Goal: Find specific page/section: Find specific page/section

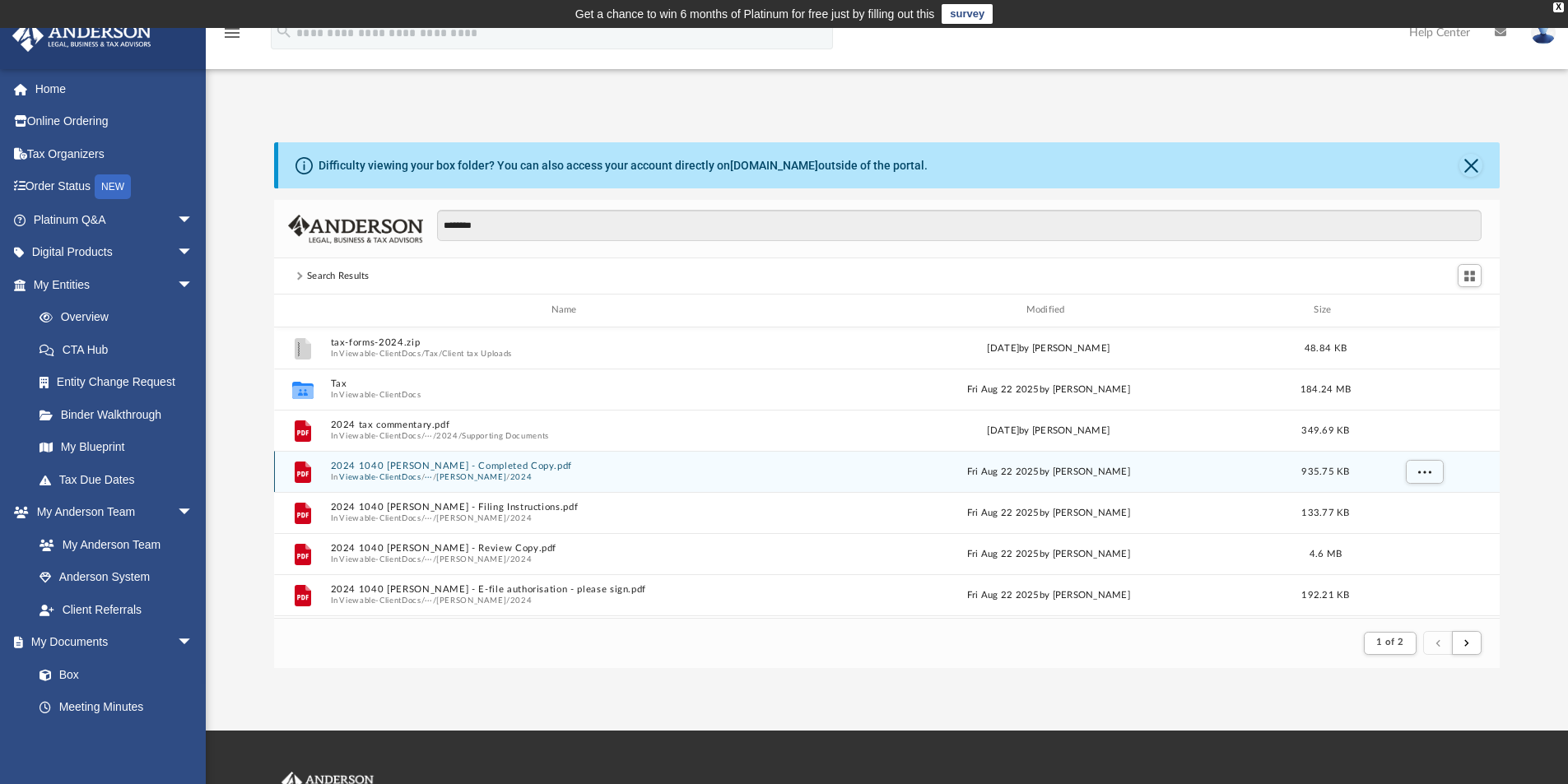
scroll to position [311, 1213]
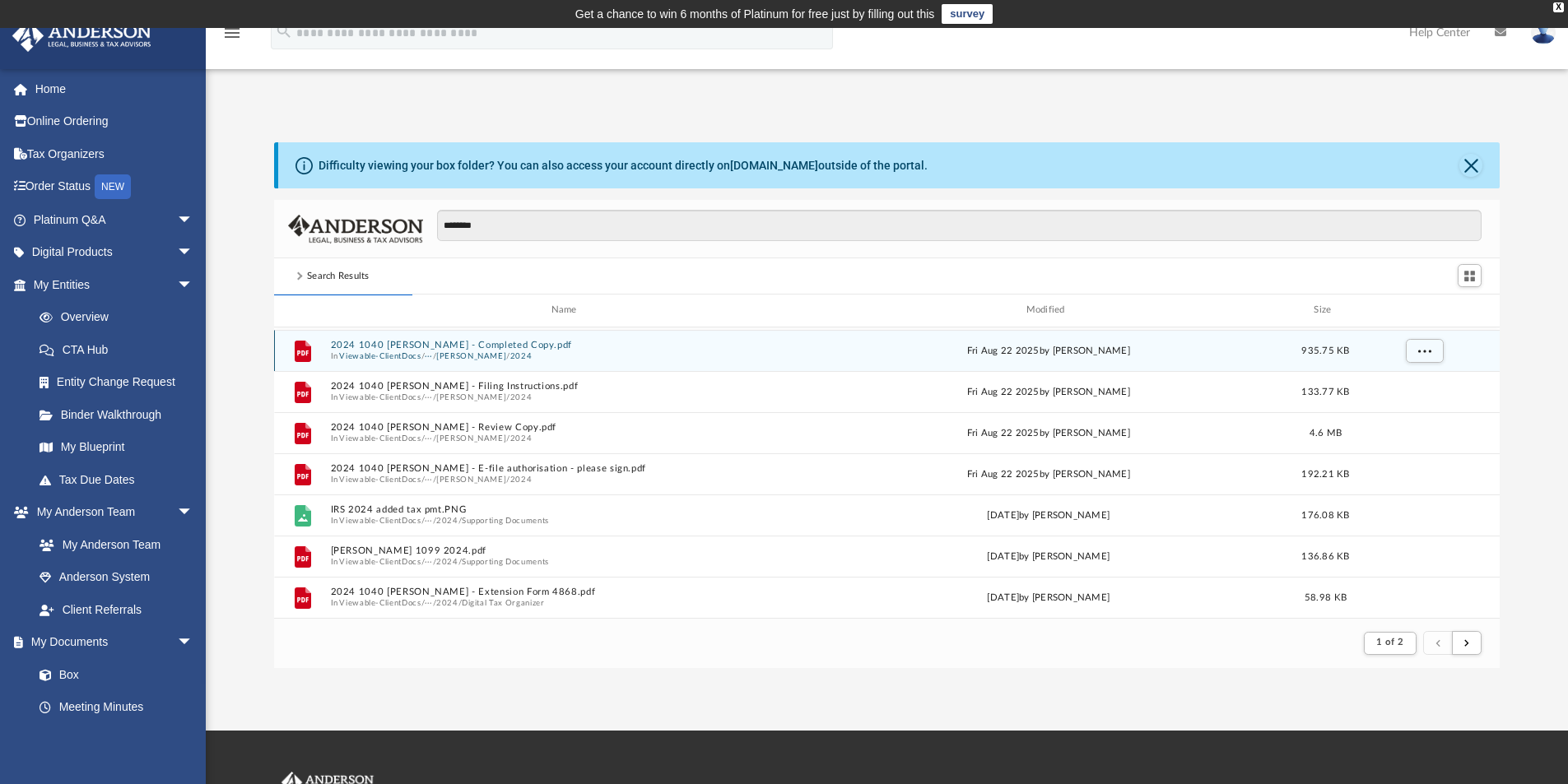
type input "********"
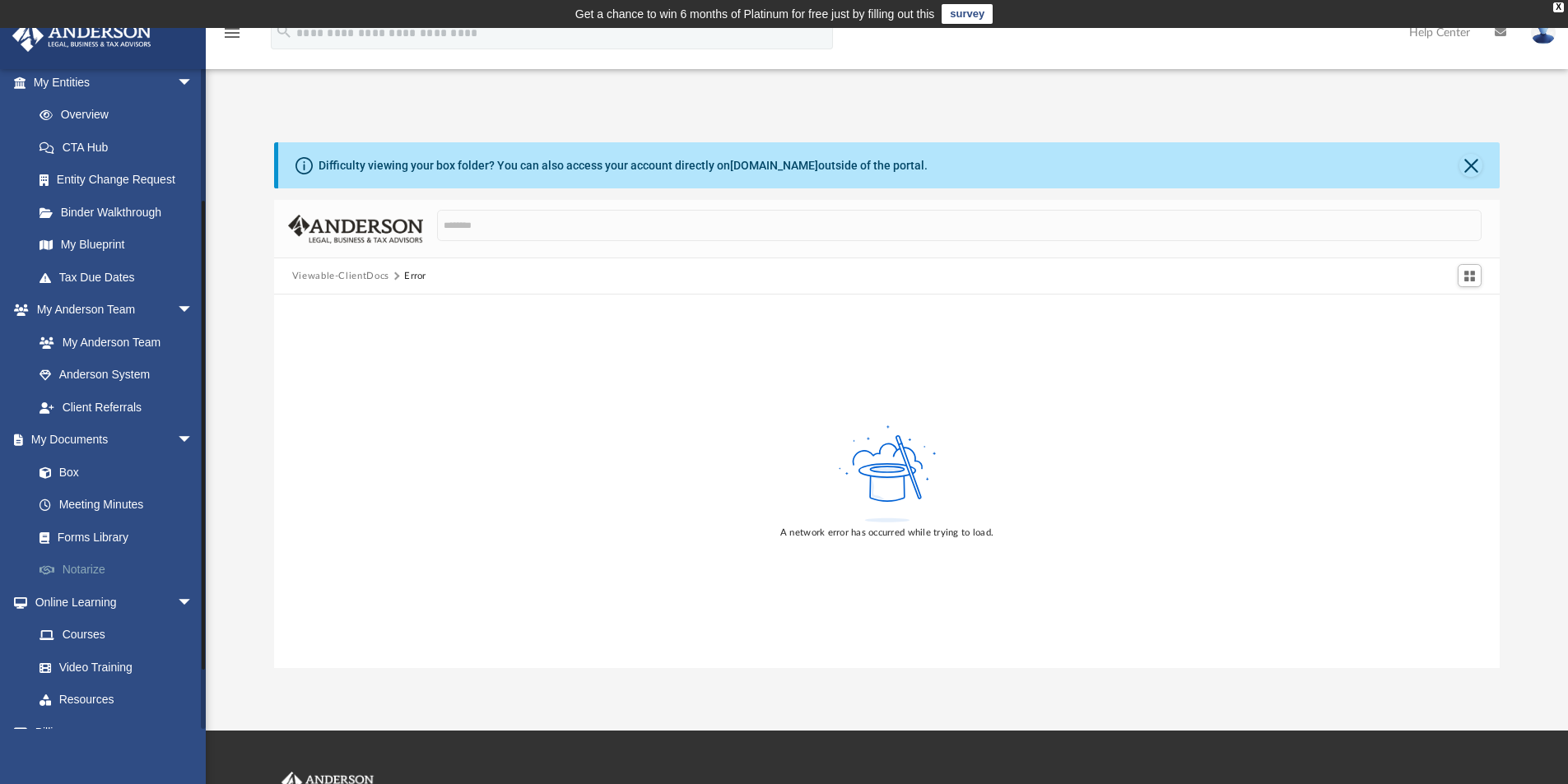
scroll to position [177, 0]
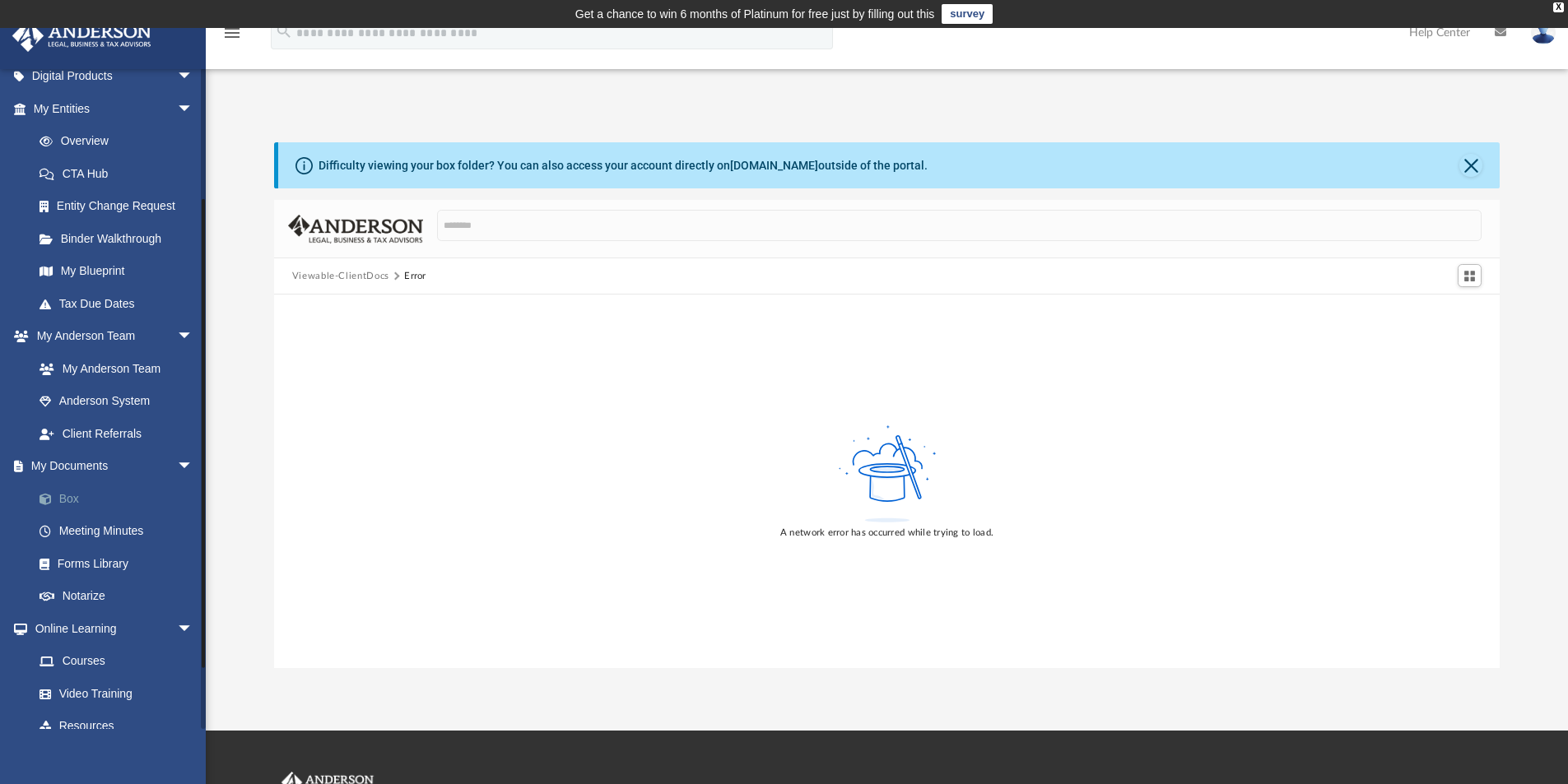
click at [72, 496] on link "Box" at bounding box center [121, 498] width 195 height 33
click at [71, 462] on link "My Documents arrow_drop_down" at bounding box center [115, 467] width 207 height 33
click at [1473, 165] on button "Close" at bounding box center [1471, 166] width 23 height 23
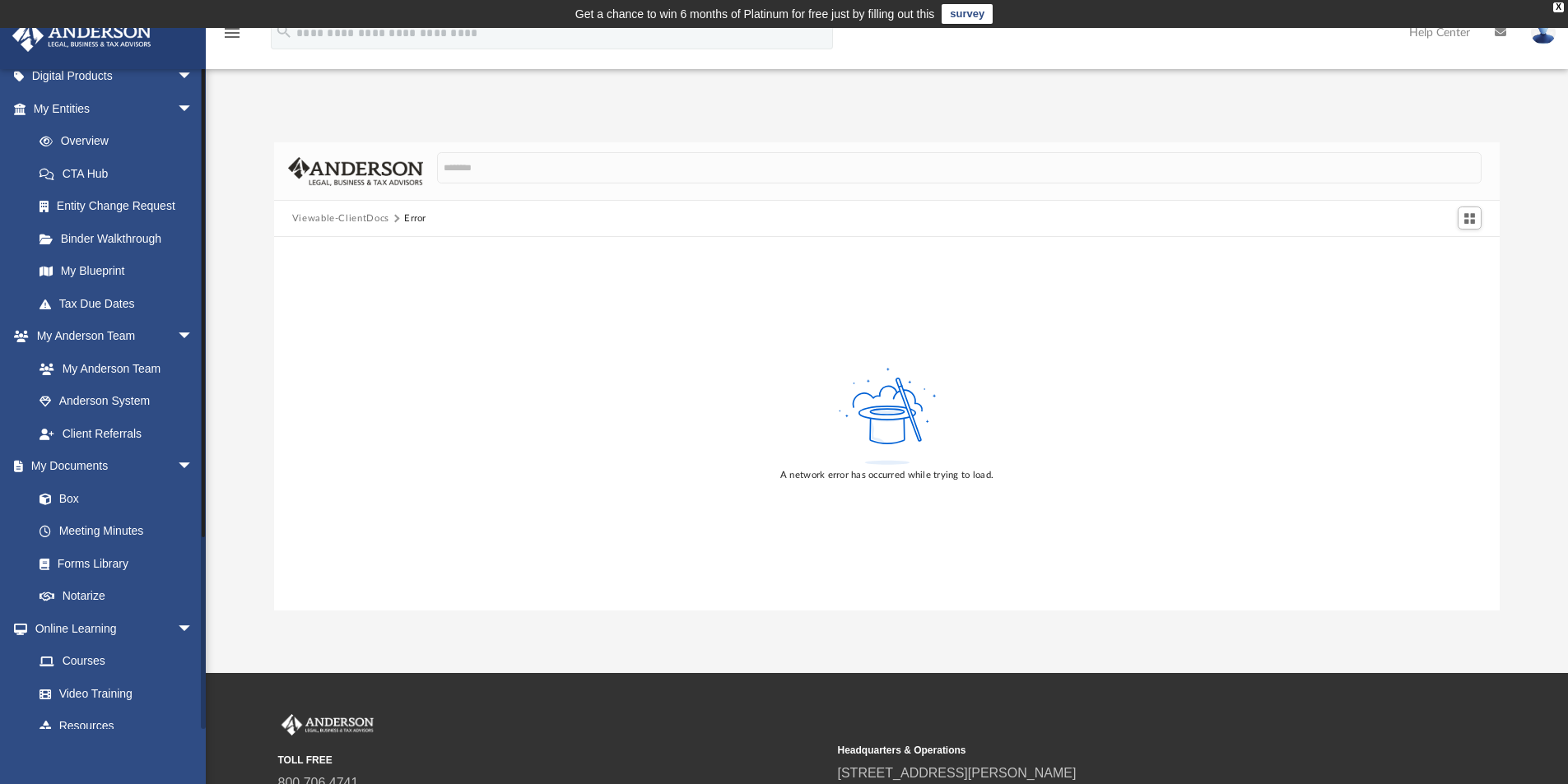
scroll to position [0, 0]
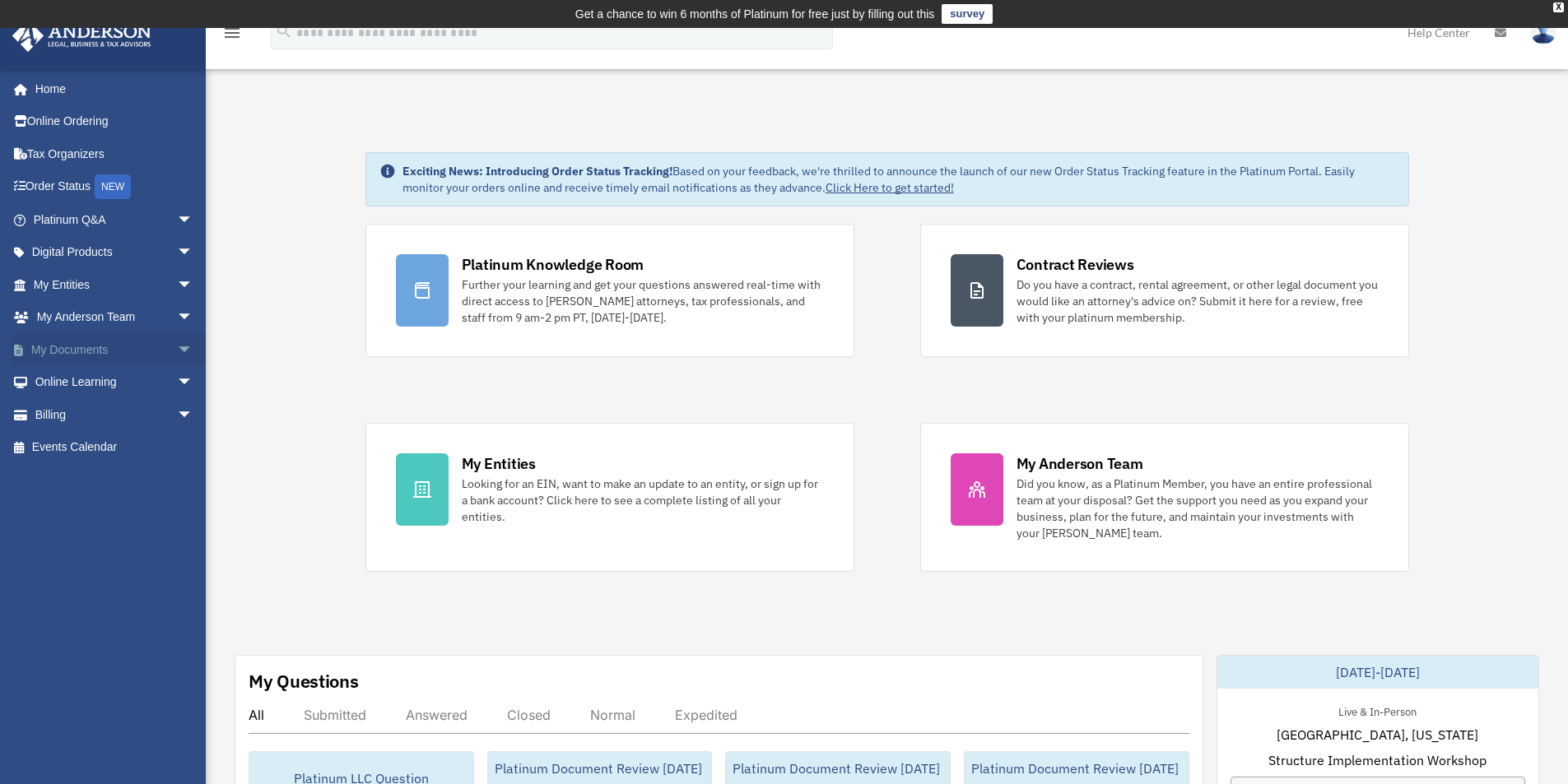
click at [94, 349] on link "My Documents arrow_drop_down" at bounding box center [115, 349] width 207 height 33
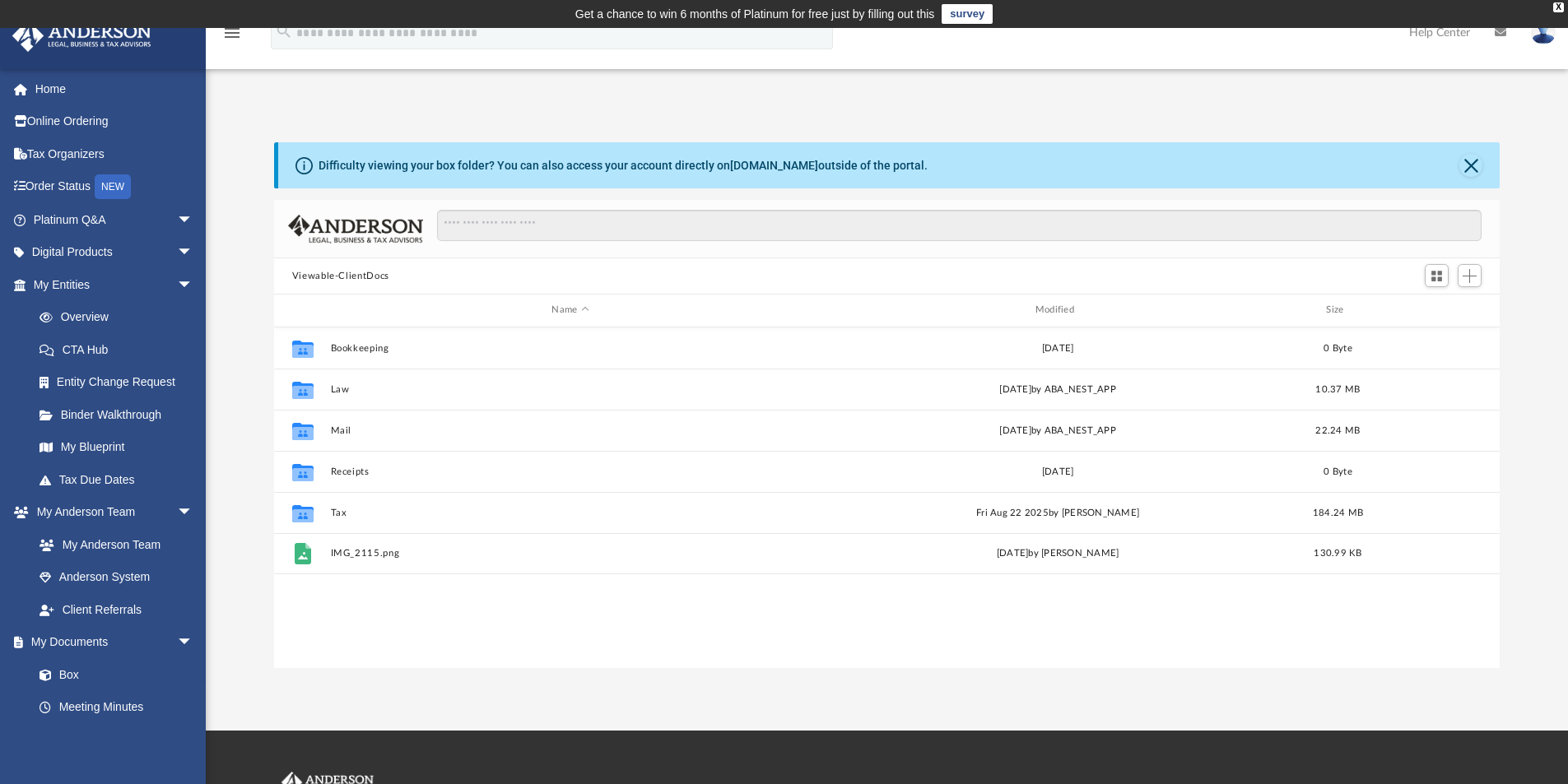
scroll to position [362, 1213]
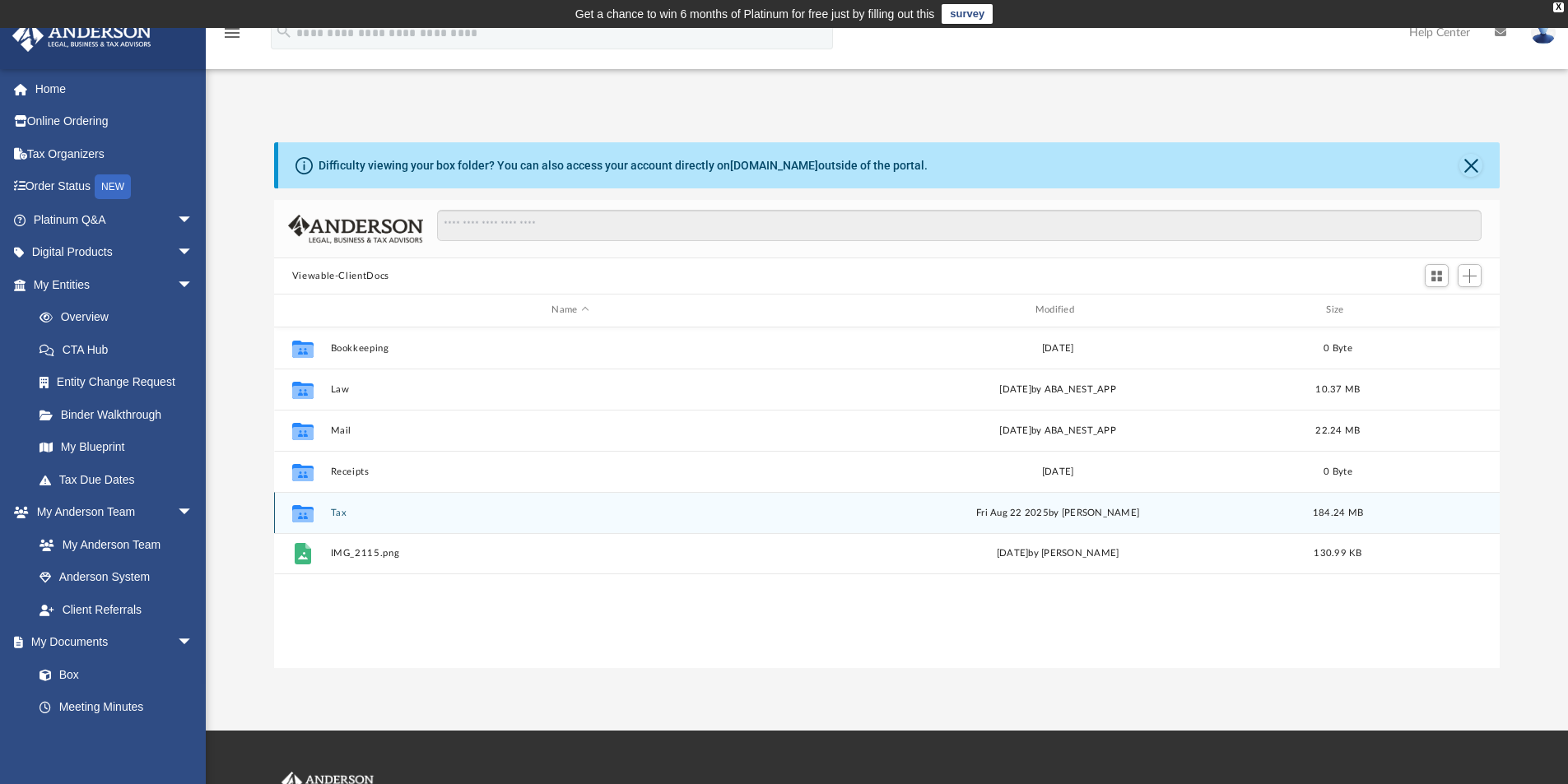
click at [340, 513] on button "Tax" at bounding box center [570, 513] width 480 height 11
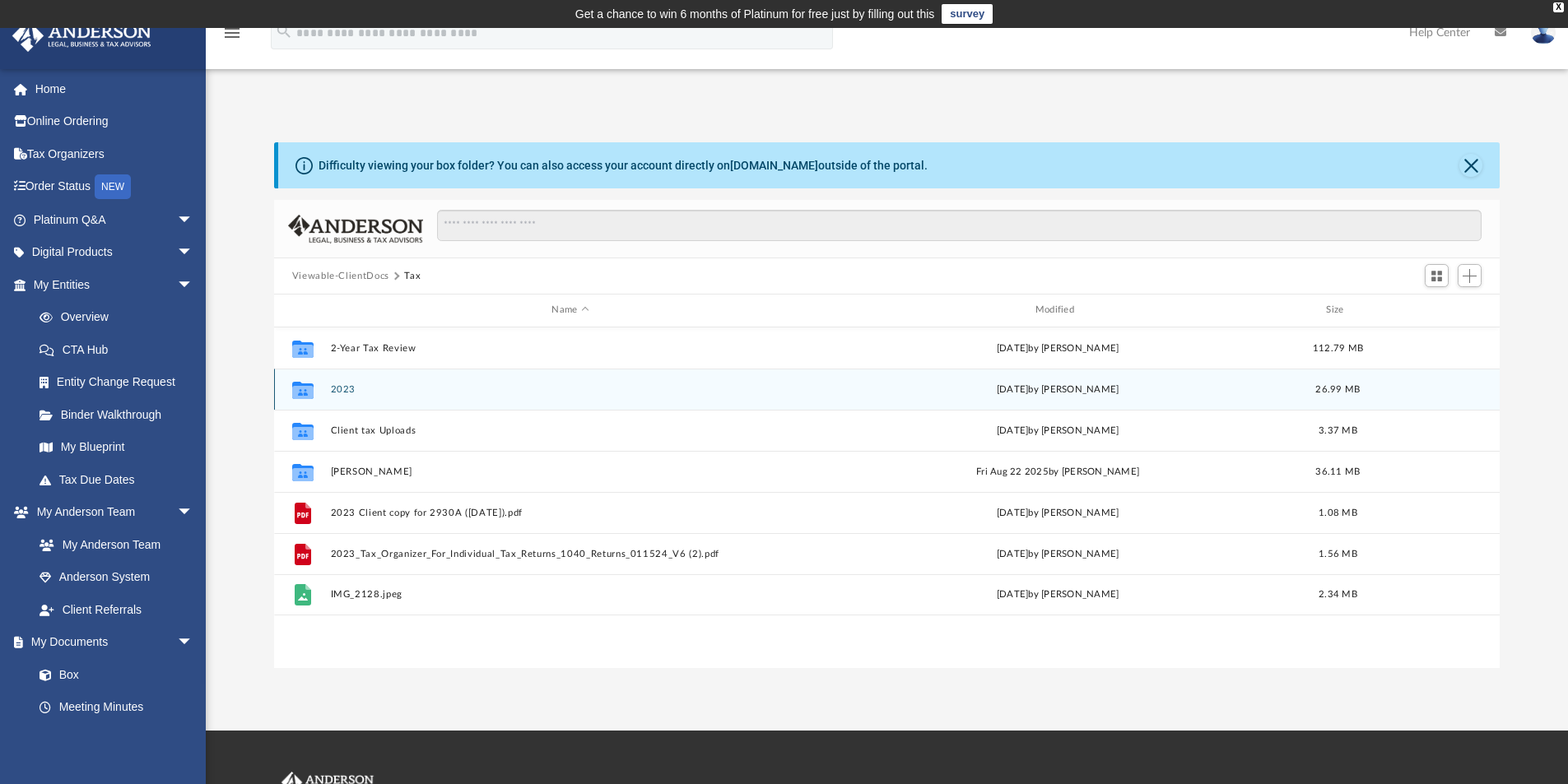
click at [347, 390] on button "2023" at bounding box center [570, 390] width 480 height 11
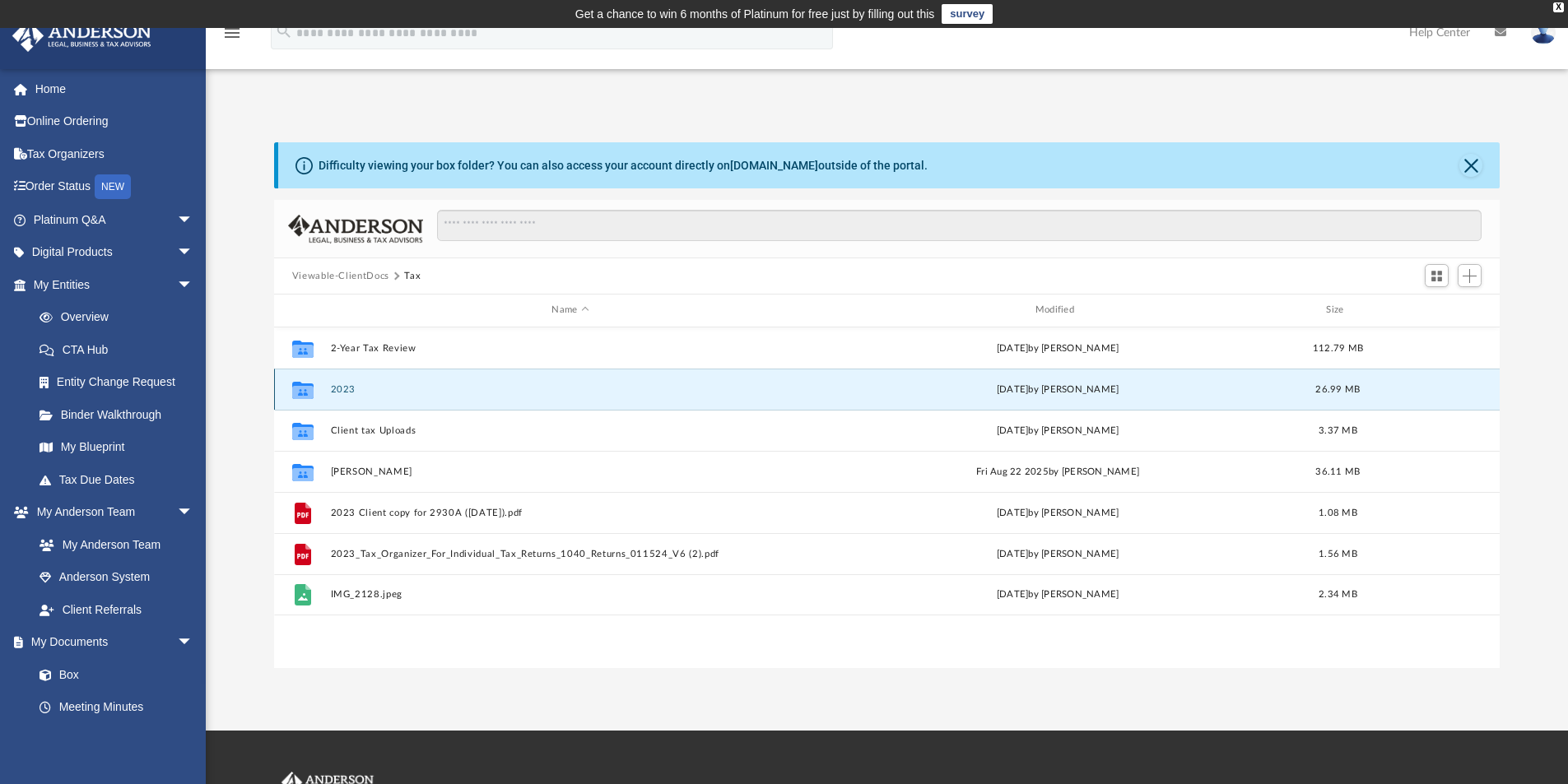
click at [347, 390] on button "2023" at bounding box center [570, 390] width 480 height 11
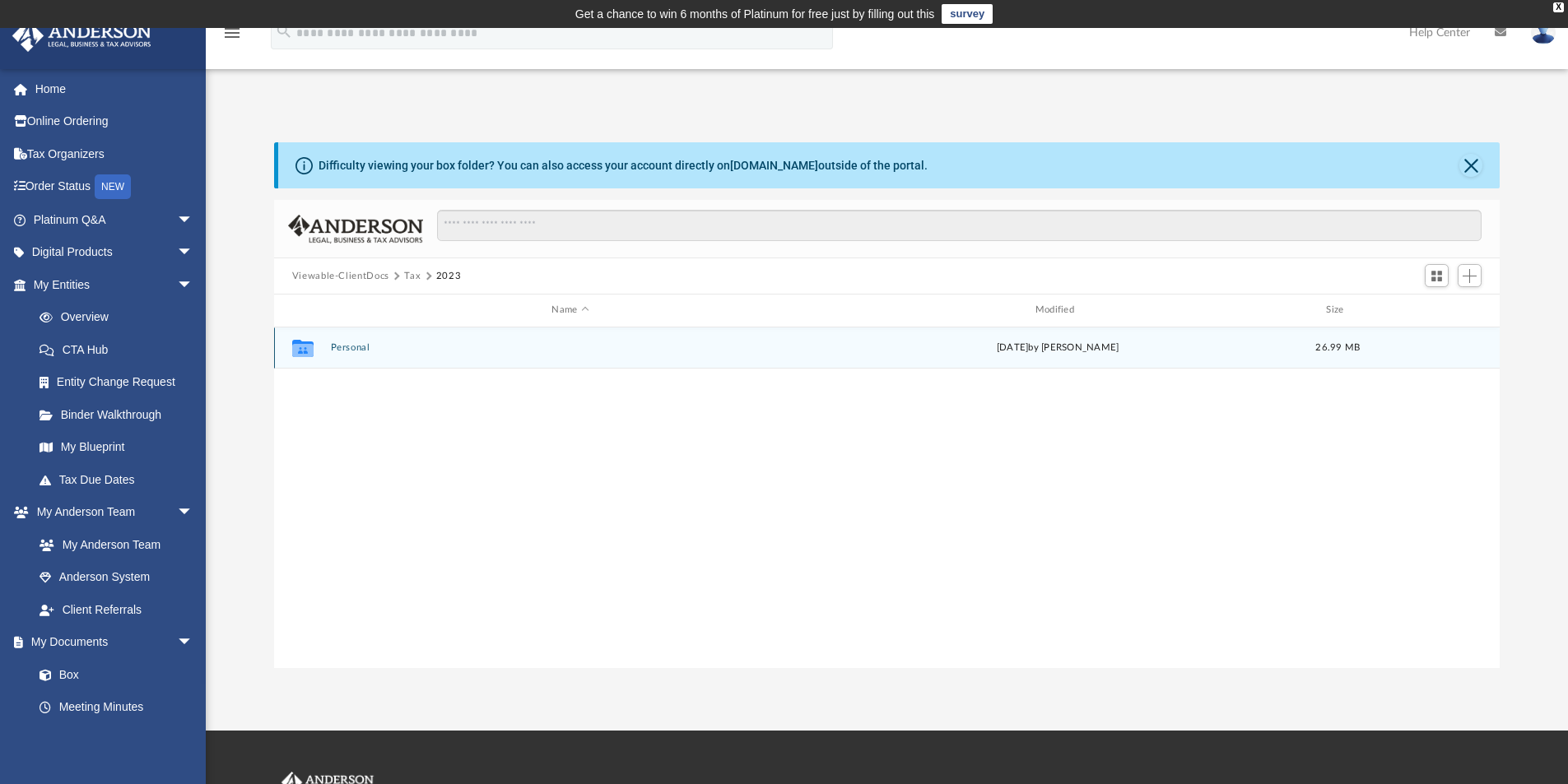
click at [352, 345] on button "Personal" at bounding box center [570, 348] width 480 height 11
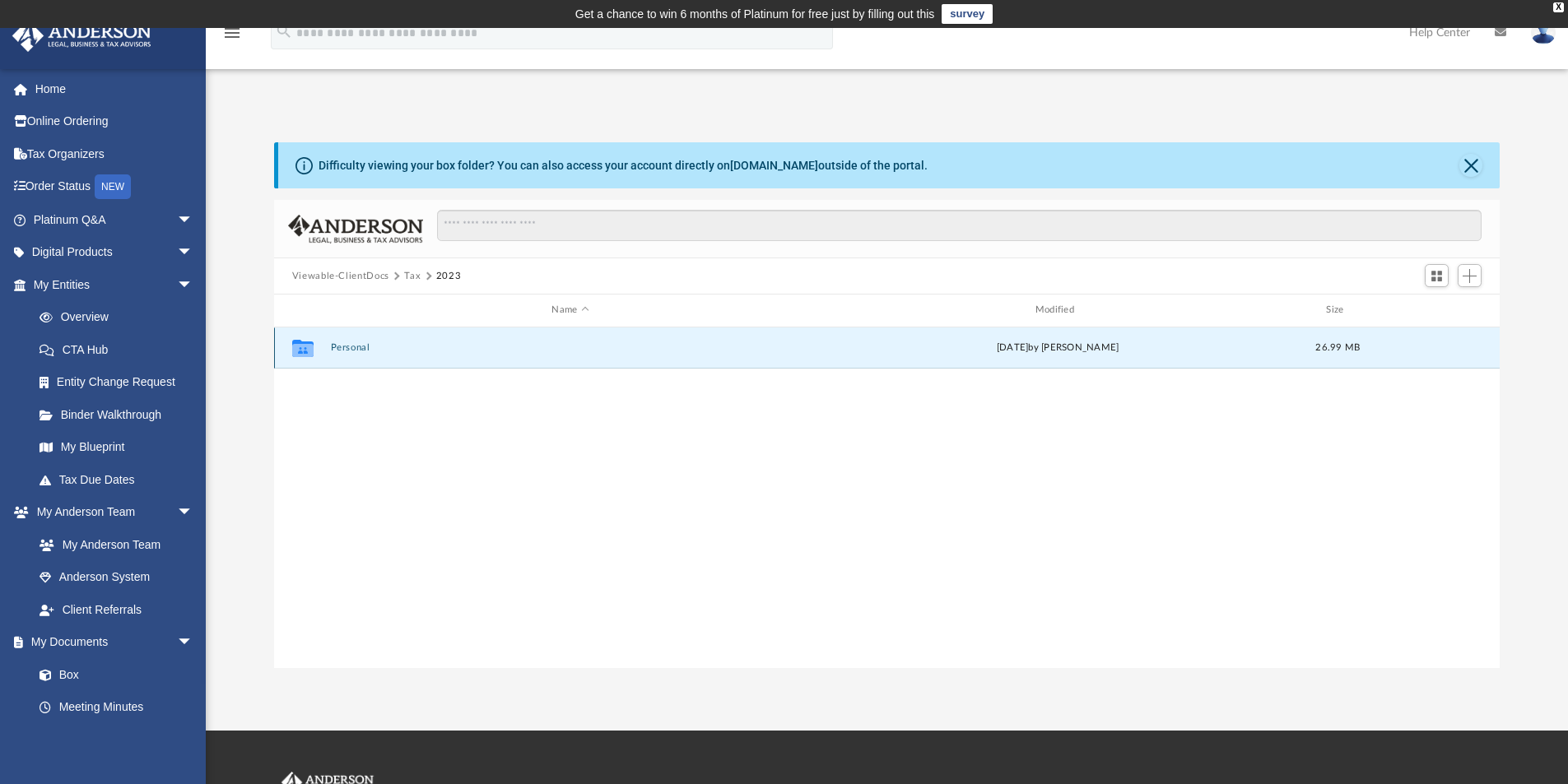
click at [352, 345] on button "Personal" at bounding box center [570, 348] width 480 height 11
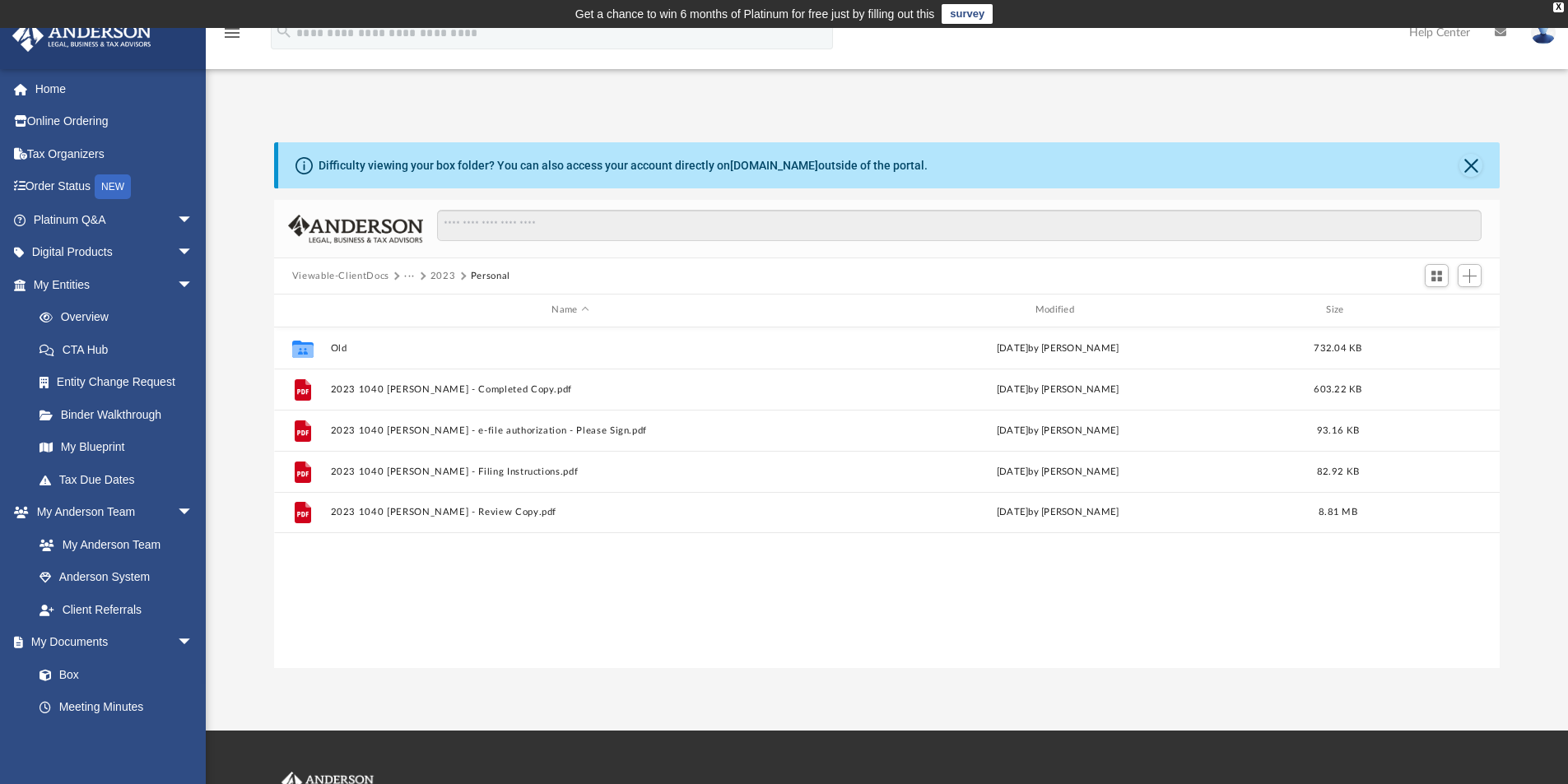
click at [438, 272] on button "2023" at bounding box center [443, 276] width 25 height 15
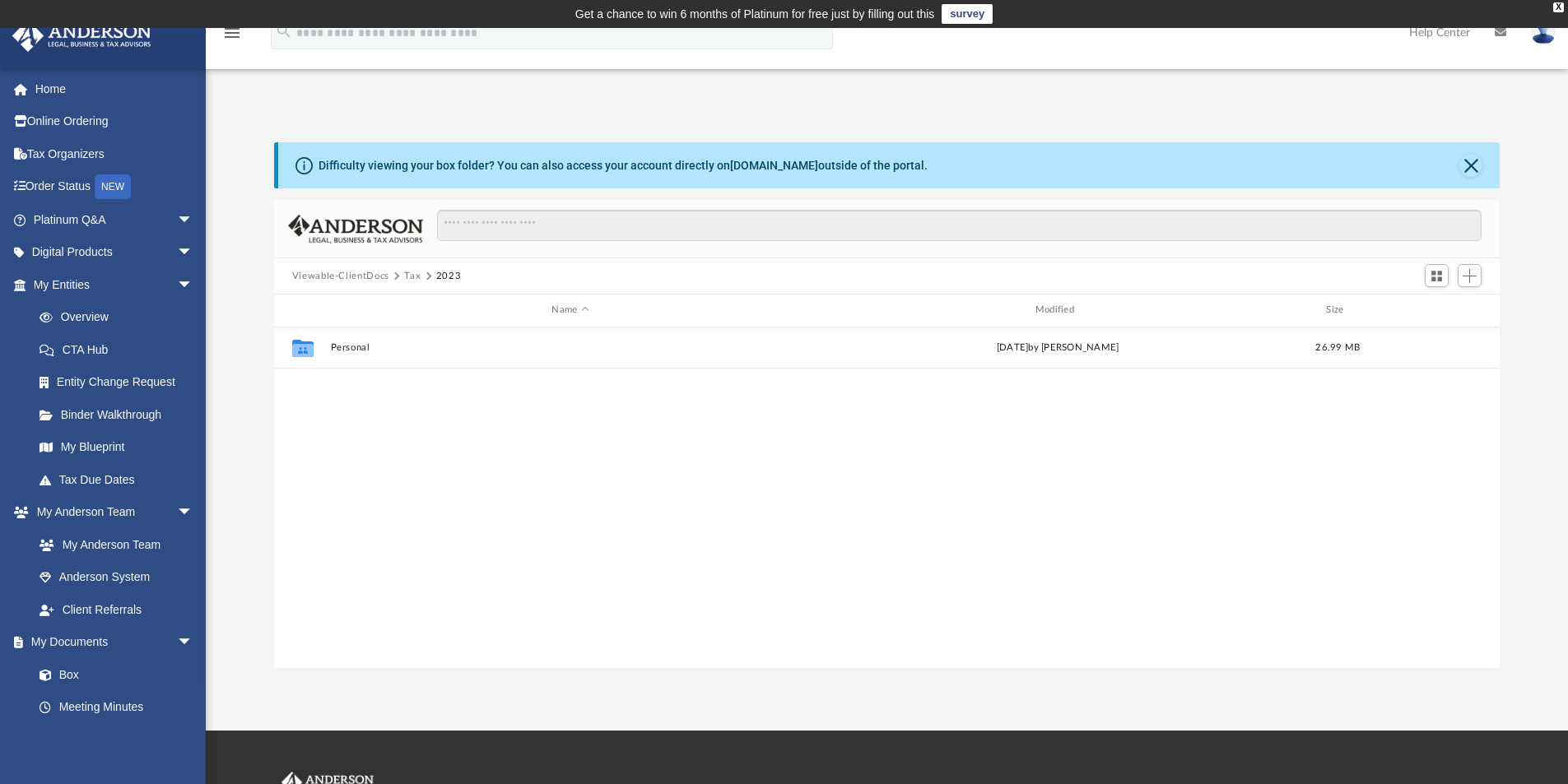
click at [409, 279] on button "Tax" at bounding box center [412, 276] width 16 height 15
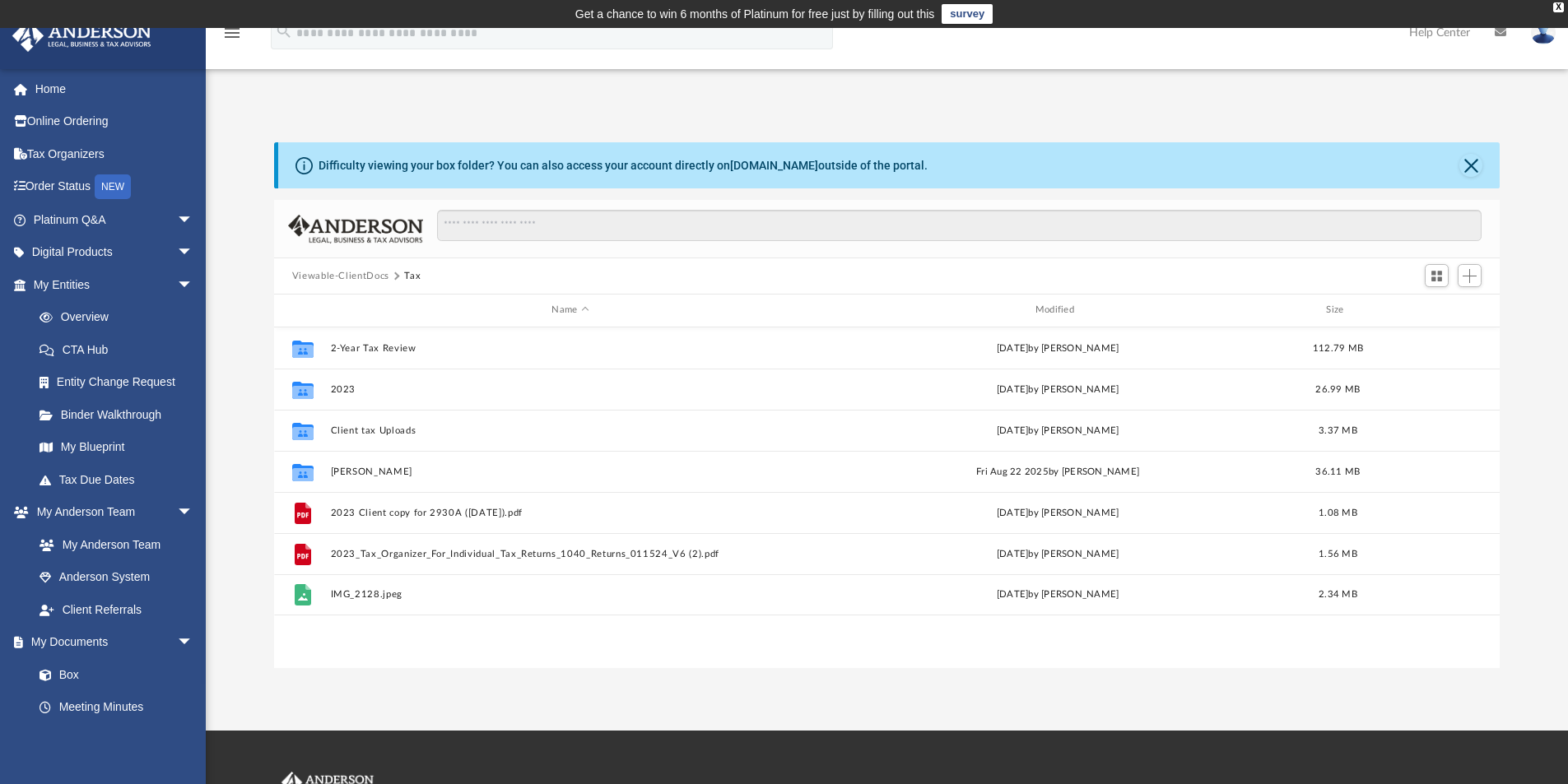
click at [378, 273] on button "Viewable-ClientDocs" at bounding box center [340, 276] width 97 height 15
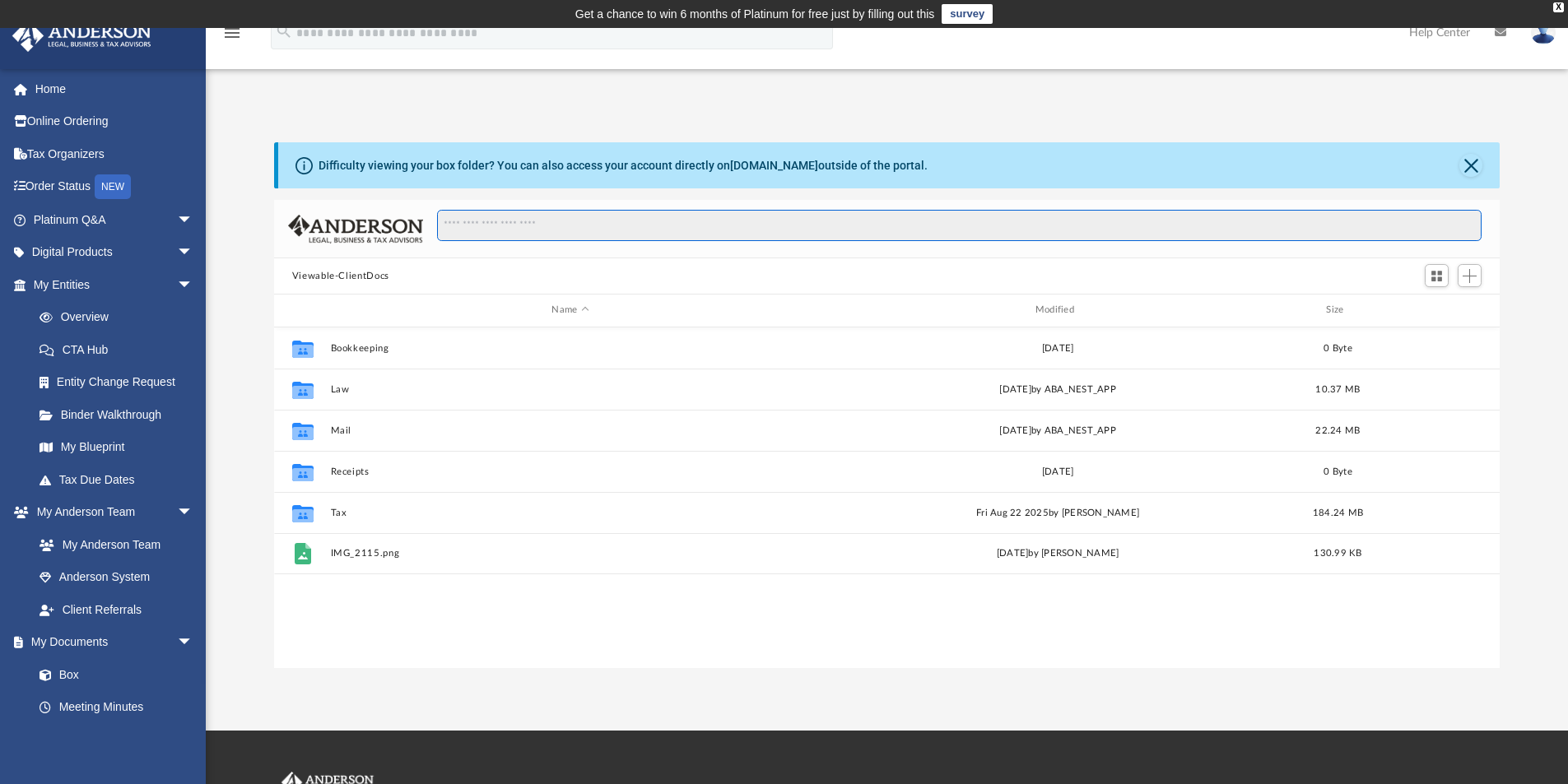
click at [470, 225] on input "Search files and folders" at bounding box center [960, 225] width 1045 height 31
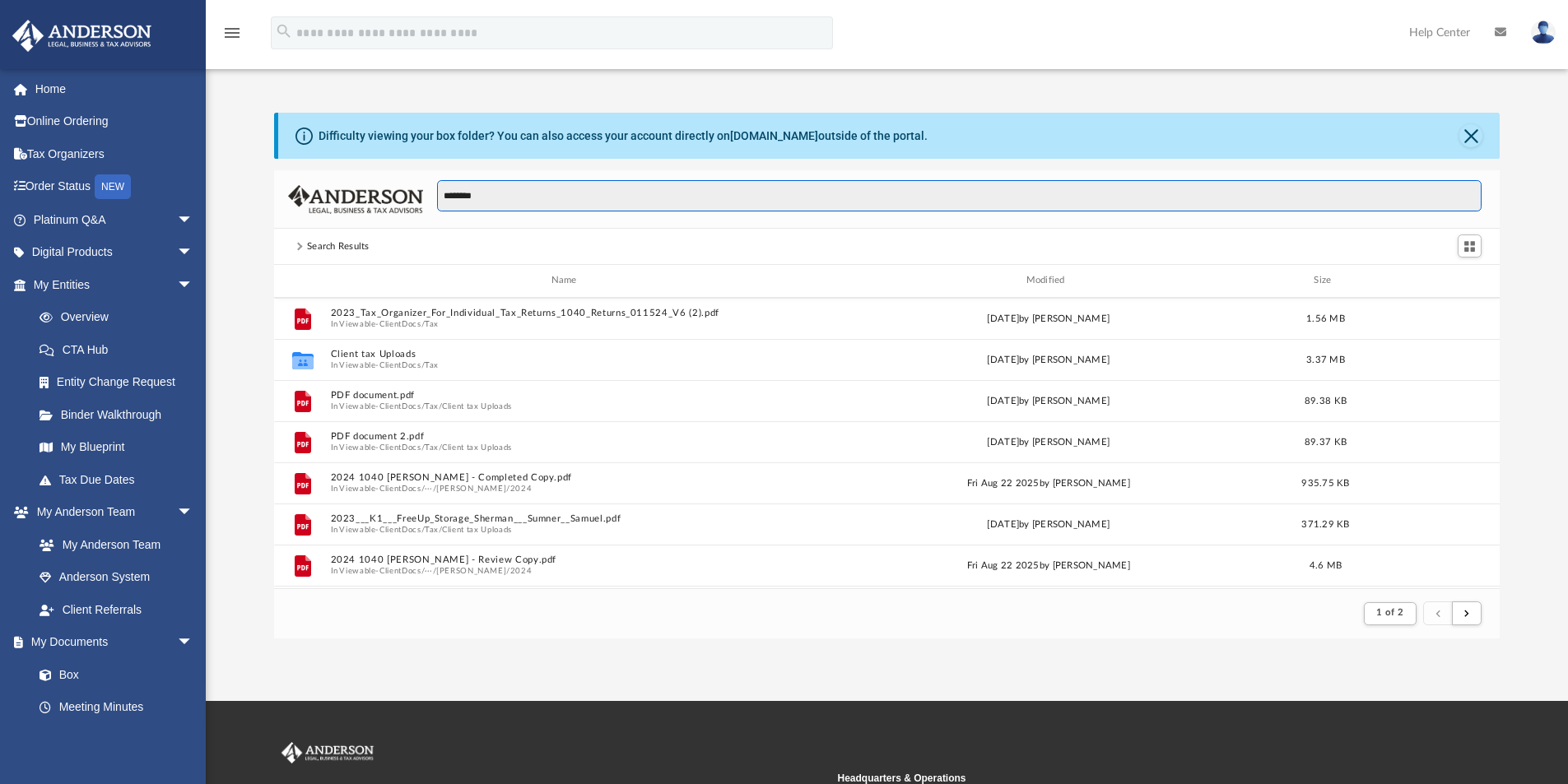
scroll to position [0, 0]
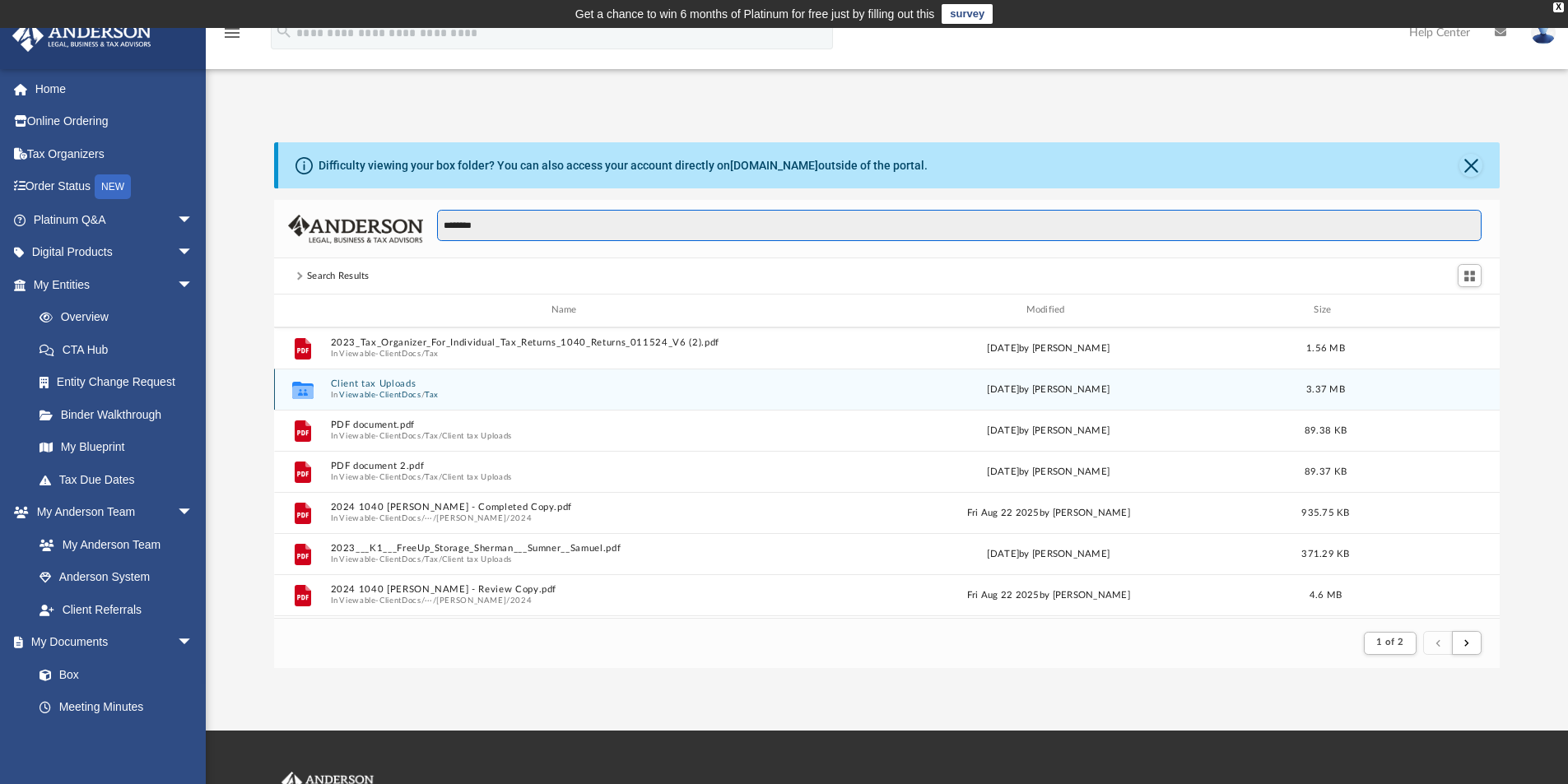
type input "********"
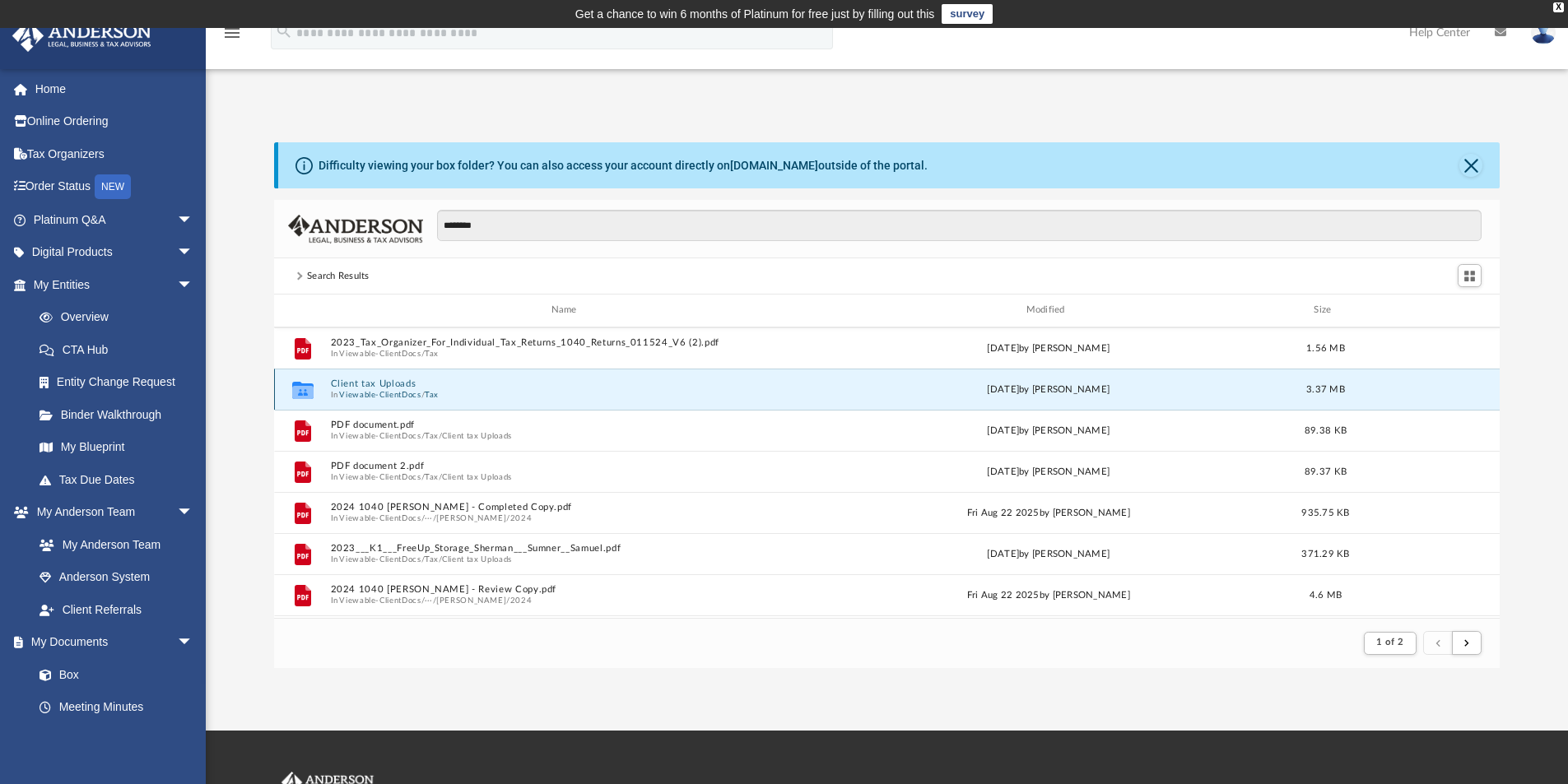
click at [374, 383] on button "Client tax Uploads" at bounding box center [566, 384] width 474 height 11
click at [374, 383] on div "Collaborated Folder Client tax Uploads [DATE] by [PERSON_NAME] 3.37 MB" at bounding box center [887, 390] width 1227 height 41
